Goal: Entertainment & Leisure: Consume media (video, audio)

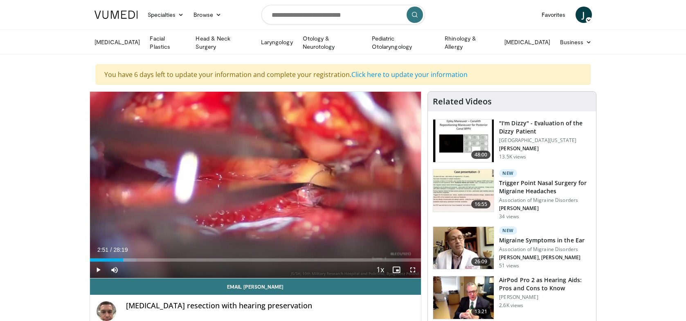
click at [97, 269] on span "Video Player" at bounding box center [98, 269] width 16 height 16
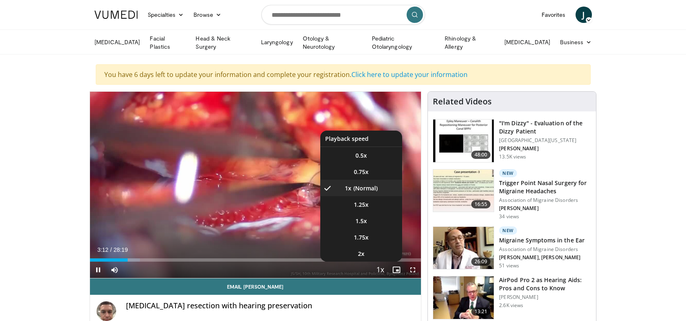
click at [377, 267] on span "Video Player" at bounding box center [379, 270] width 11 height 16
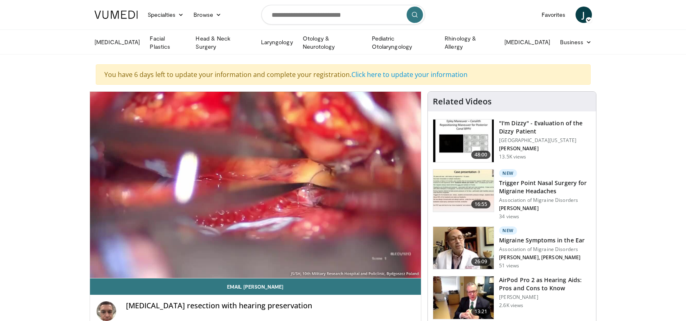
click at [377, 267] on div "10 seconds Tap to unmute" at bounding box center [255, 185] width 331 height 186
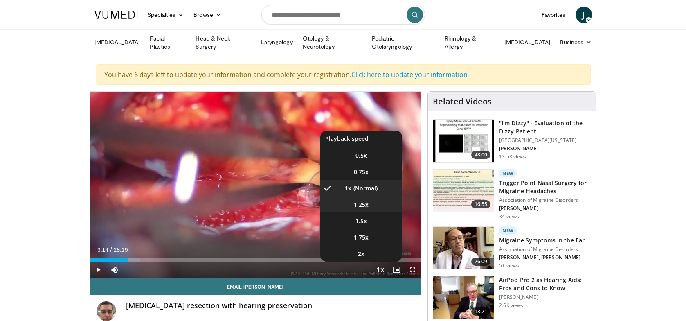
click at [358, 205] on span "1.25x" at bounding box center [361, 204] width 15 height 8
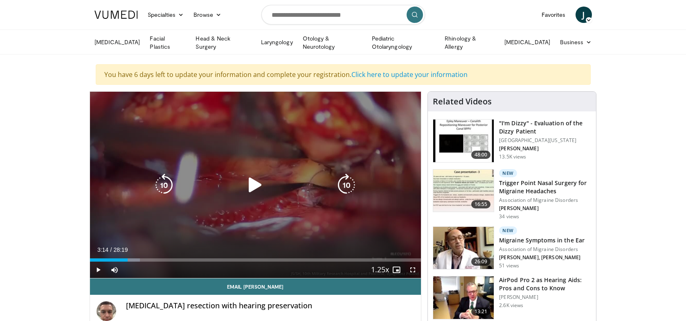
click at [254, 184] on icon "Video Player" at bounding box center [255, 184] width 23 height 23
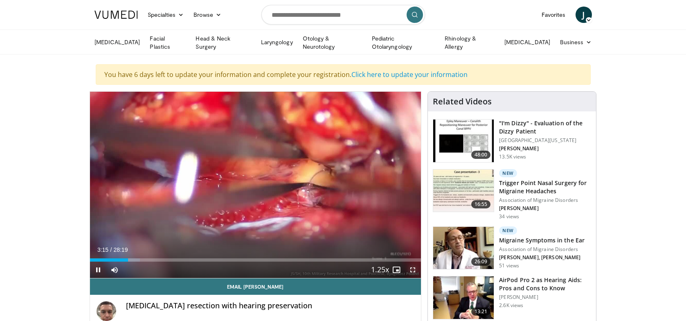
click at [412, 268] on span "Video Player" at bounding box center [412, 269] width 16 height 16
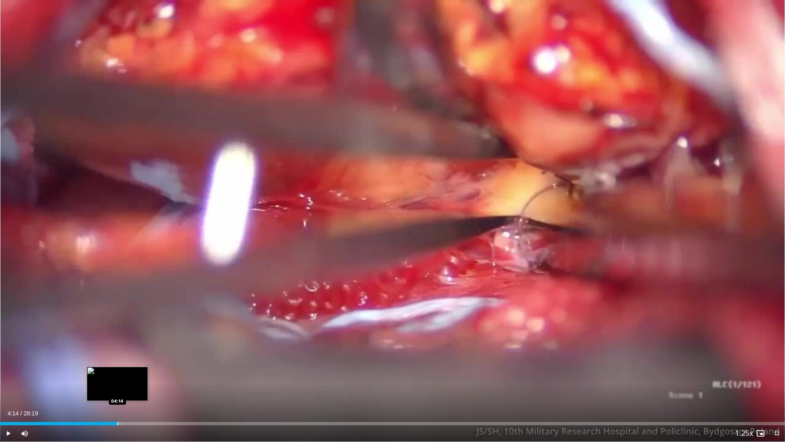
click at [117, 320] on div "Progress Bar" at bounding box center [117, 423] width 1 height 3
click at [139, 320] on div "10 seconds Tap to unmute" at bounding box center [392, 220] width 785 height 441
click at [7, 320] on span "Video Player" at bounding box center [8, 433] width 16 height 16
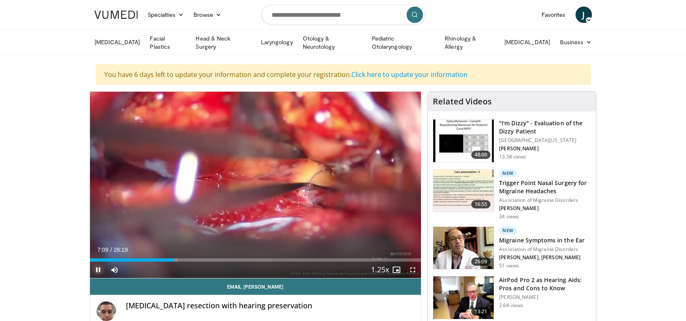
click at [98, 267] on span "Video Player" at bounding box center [98, 269] width 16 height 16
